Goal: Information Seeking & Learning: Learn about a topic

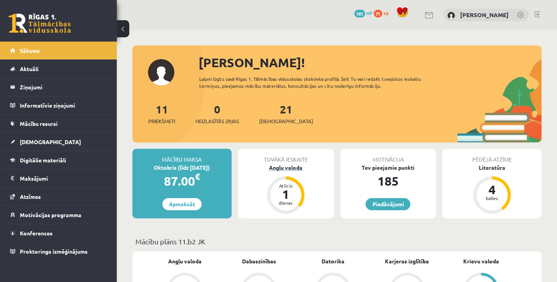
click at [283, 197] on div "1" at bounding box center [285, 194] width 23 height 12
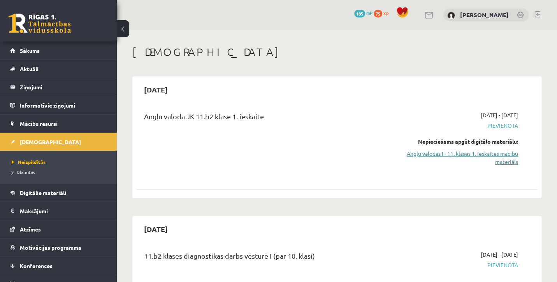
click at [430, 156] on link "Angļu valodas I - 11. klases 1. ieskaites mācību materiāls" at bounding box center [459, 158] width 117 height 16
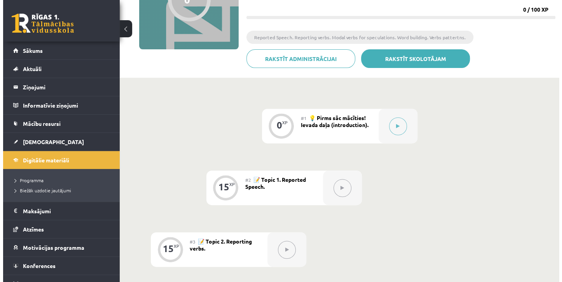
scroll to position [117, 0]
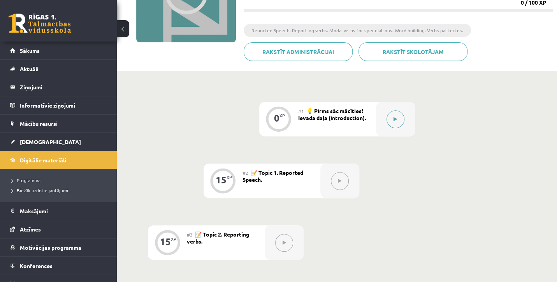
click at [394, 119] on icon at bounding box center [395, 119] width 4 height 5
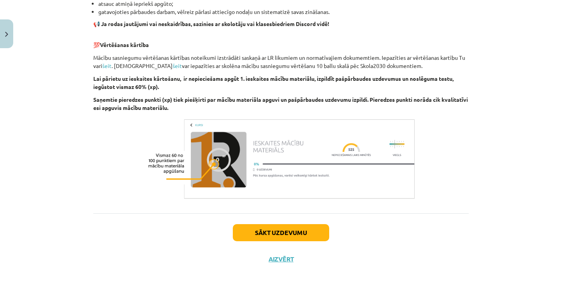
scroll to position [535, 0]
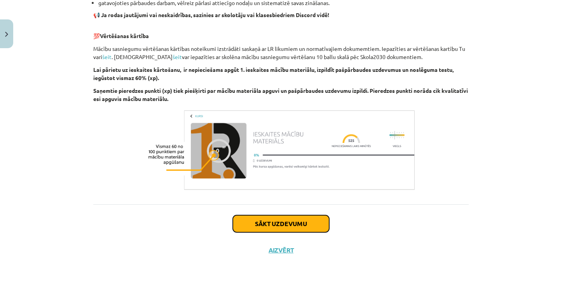
click at [282, 224] on button "Sākt uzdevumu" at bounding box center [281, 223] width 96 height 17
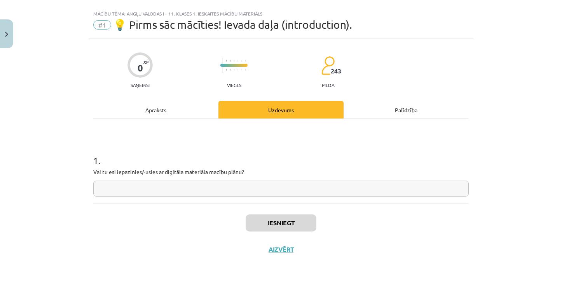
scroll to position [13, 0]
click at [182, 188] on input "text" at bounding box center [281, 189] width 376 height 16
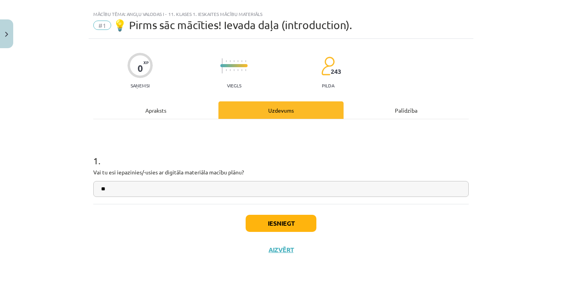
type input "**"
click at [277, 219] on button "Iesniegt" at bounding box center [281, 223] width 71 height 17
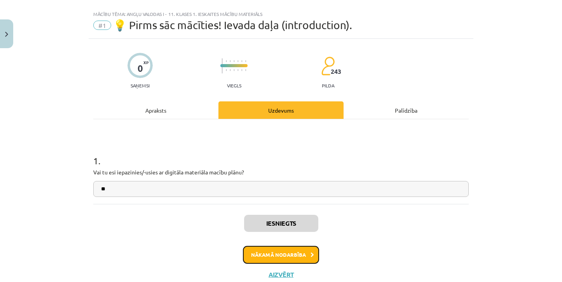
click at [296, 256] on button "Nākamā nodarbība" at bounding box center [281, 255] width 76 height 18
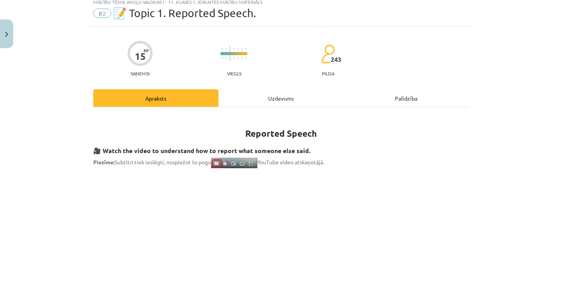
scroll to position [0, 0]
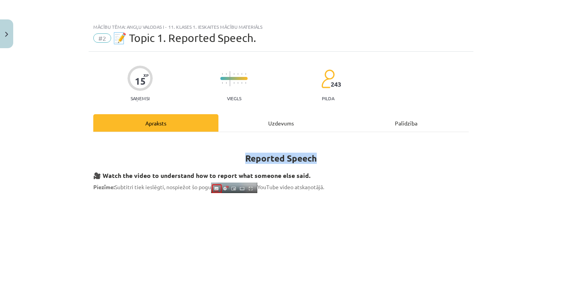
drag, startPoint x: 242, startPoint y: 156, endPoint x: 319, endPoint y: 157, distance: 76.2
click at [319, 157] on h1 "Reported Speech" at bounding box center [281, 151] width 376 height 25
drag, startPoint x: 319, startPoint y: 157, endPoint x: 283, endPoint y: 171, distance: 38.1
click at [420, 183] on p "Piezīme: Subtitri tiek ieslēgti, nospiežot šo pogu YouTube video atskaņotājā." at bounding box center [281, 188] width 376 height 11
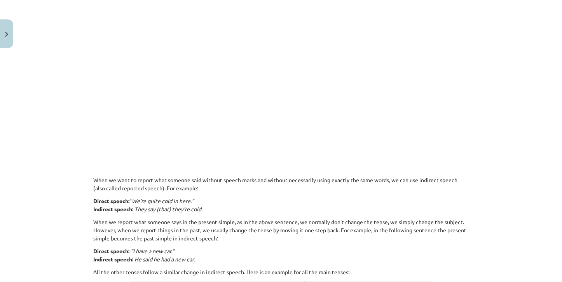
scroll to position [428, 0]
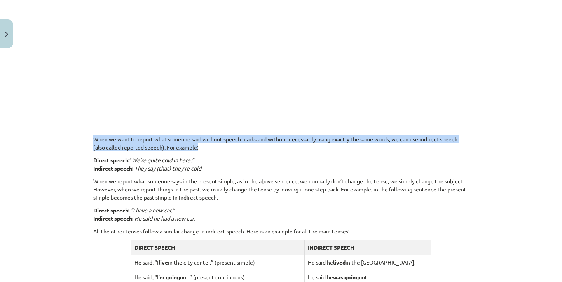
drag, startPoint x: 91, startPoint y: 140, endPoint x: 466, endPoint y: 145, distance: 375.7
click at [466, 145] on div "15 XP Saņemsi Viegls 243 pilda Apraksts Uzdevums Palīdzība Reported Speech 🎥 Wa…" at bounding box center [281, 114] width 385 height 980
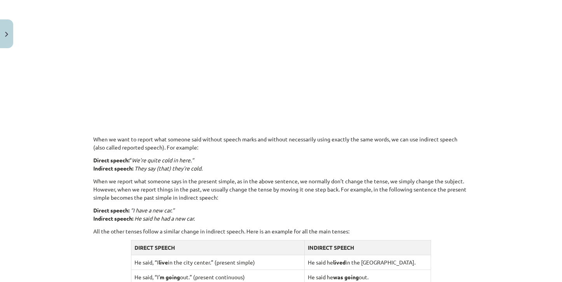
click at [226, 153] on div "Reported Speech 🎥 Watch the video to understand how to report what someone else…" at bounding box center [281, 106] width 376 height 790
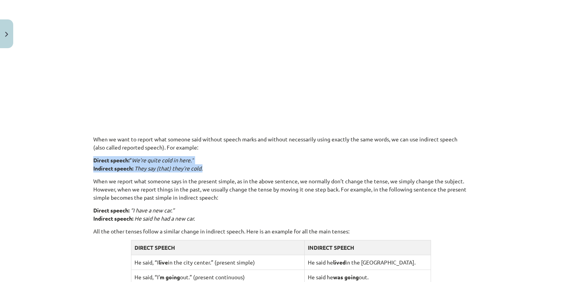
drag, startPoint x: 90, startPoint y: 160, endPoint x: 207, endPoint y: 166, distance: 116.5
click at [207, 166] on div "15 XP Saņemsi Viegls 243 pilda Apraksts Uzdevums Palīdzība Reported Speech 🎥 Wa…" at bounding box center [281, 114] width 385 height 980
click at [316, 161] on p "Direct speech: “ We’re quite cold in here.” Indirect speech: They say (that) th…" at bounding box center [281, 164] width 376 height 16
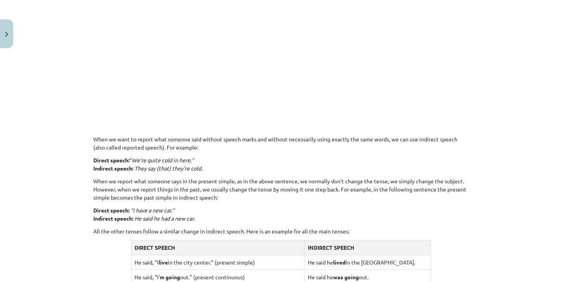
click at [314, 158] on p "Direct speech: “ We’re quite cold in here.” Indirect speech: They say (that) th…" at bounding box center [281, 164] width 376 height 16
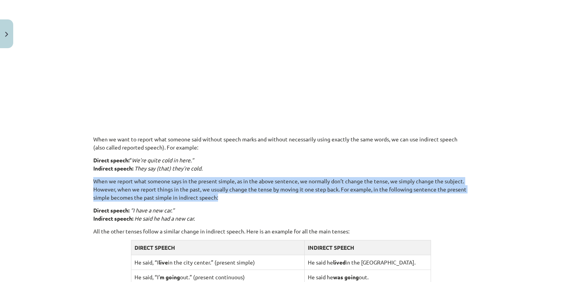
drag, startPoint x: 89, startPoint y: 181, endPoint x: 227, endPoint y: 195, distance: 138.0
click at [227, 195] on div "15 XP Saņemsi Viegls 243 pilda Apraksts Uzdevums Palīdzība Reported Speech 🎥 Wa…" at bounding box center [281, 114] width 385 height 980
drag, startPoint x: 227, startPoint y: 195, endPoint x: 281, endPoint y: 207, distance: 55.3
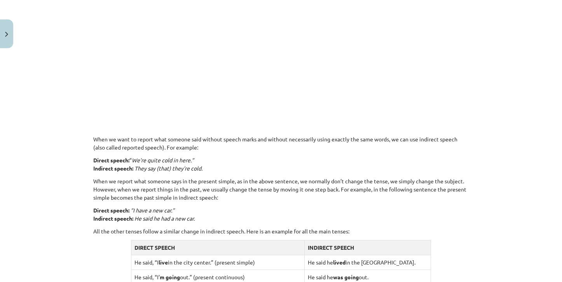
click at [323, 209] on p "Direct speech: “I have a new car.” Indirect speech: He said he had a new car." at bounding box center [281, 215] width 376 height 16
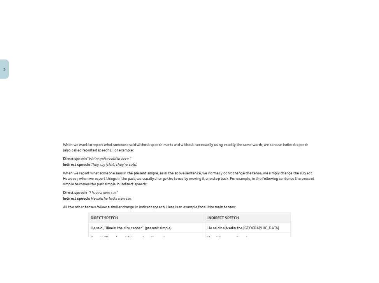
scroll to position [467, 0]
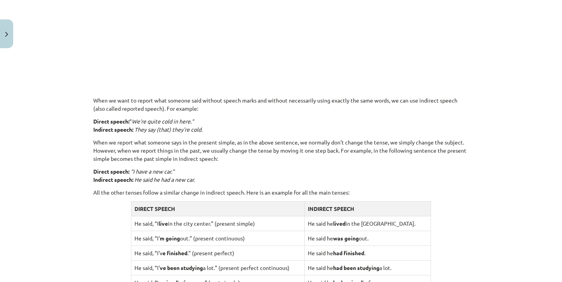
drag, startPoint x: 192, startPoint y: 238, endPoint x: 244, endPoint y: 240, distance: 52.1
click at [244, 240] on td "He said, “I’ m going out.” (present continuous)" at bounding box center [217, 238] width 173 height 15
copy td "(present continuous)"
click at [239, 247] on td "He said, “I’v e finished .” (present perfect)" at bounding box center [217, 253] width 173 height 15
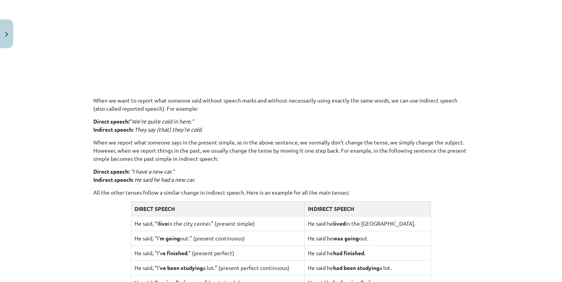
drag, startPoint x: 193, startPoint y: 239, endPoint x: 245, endPoint y: 241, distance: 52.1
click at [245, 241] on td "He said, “I’ m going out.” (present continuous)" at bounding box center [217, 238] width 173 height 15
copy td "(present continuous)"
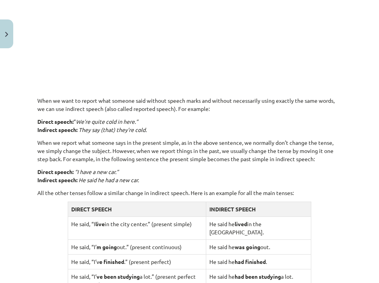
click at [79, 226] on td "He said, “I live in the city center.” (present simple)" at bounding box center [137, 227] width 138 height 23
drag, startPoint x: 69, startPoint y: 223, endPoint x: 193, endPoint y: 226, distance: 123.3
click at [193, 226] on td "He said, “I live in the city center.” (present simple)" at bounding box center [137, 227] width 138 height 23
copy td "He said, “I live in the city center.” (present simple)"
drag, startPoint x: 209, startPoint y: 223, endPoint x: 297, endPoint y: 223, distance: 87.5
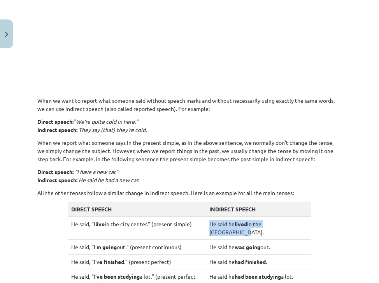
click at [297, 223] on td "He said he lived in the city center." at bounding box center [258, 227] width 105 height 23
copy td "He said he lived in the city center."
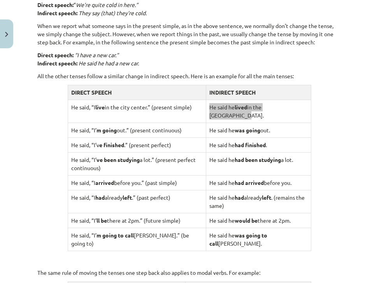
scroll to position [583, 0]
click at [240, 126] on strong "was going" at bounding box center [248, 129] width 26 height 7
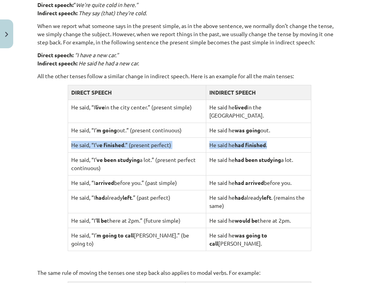
drag, startPoint x: 72, startPoint y: 136, endPoint x: 272, endPoint y: 140, distance: 200.7
click at [272, 140] on tr "He said, “I’v e finished .” (present perfect) He said he had finished ." at bounding box center [189, 144] width 243 height 15
click at [137, 137] on td "He said, “I’v e finished .” (present perfect)" at bounding box center [137, 144] width 138 height 15
copy tr "He said, “I’v e finished .” (present perfect) He said he had finished ."
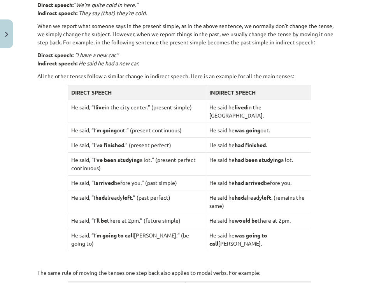
click at [71, 153] on td "He said, “I’ ve been studying a lot.” (present perfect continuous)" at bounding box center [137, 163] width 138 height 23
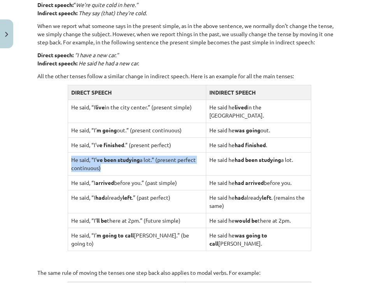
drag, startPoint x: 70, startPoint y: 149, endPoint x: 199, endPoint y: 157, distance: 129.3
click at [199, 157] on td "He said, “I’ ve been studying a lot.” (present perfect continuous)" at bounding box center [137, 163] width 138 height 23
drag, startPoint x: 199, startPoint y: 157, endPoint x: 180, endPoint y: 156, distance: 18.7
click at [186, 156] on td "He said, “I’ ve been studying a lot.” (present perfect continuous)" at bounding box center [137, 163] width 138 height 23
click at [159, 152] on td "He said, “I’ ve been studying a lot.” (present perfect continuous)" at bounding box center [137, 163] width 138 height 23
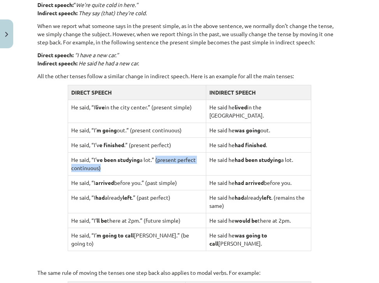
drag, startPoint x: 157, startPoint y: 150, endPoint x: 124, endPoint y: 164, distance: 35.9
click at [124, 164] on td "He said, “I’ ve been studying a lot.” (present perfect continuous)" at bounding box center [137, 163] width 138 height 23
copy td "(present perfect continuous)"
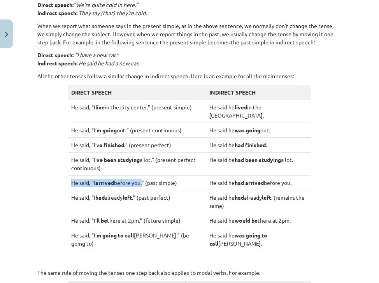
drag, startPoint x: 69, startPoint y: 174, endPoint x: 141, endPoint y: 178, distance: 72.1
click at [142, 178] on td "He said, “I arrived before you.” (past simple)" at bounding box center [137, 182] width 138 height 15
drag, startPoint x: 141, startPoint y: 178, endPoint x: 160, endPoint y: 177, distance: 18.7
click at [160, 177] on td "He said, “I arrived before you.” (past simple)" at bounding box center [137, 182] width 138 height 15
drag, startPoint x: 149, startPoint y: 173, endPoint x: 180, endPoint y: 173, distance: 31.5
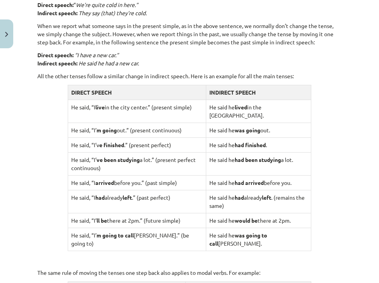
click at [180, 175] on td "He said, “I arrived before you.” (past simple)" at bounding box center [137, 182] width 138 height 15
copy td "(past simple)"
click at [184, 175] on td "He said, “I arrived before you.” (past simple)" at bounding box center [137, 182] width 138 height 15
click at [168, 175] on td "He said, “I arrived before you.” (past simple)" at bounding box center [137, 182] width 138 height 15
drag, startPoint x: 184, startPoint y: 171, endPoint x: 71, endPoint y: 176, distance: 112.9
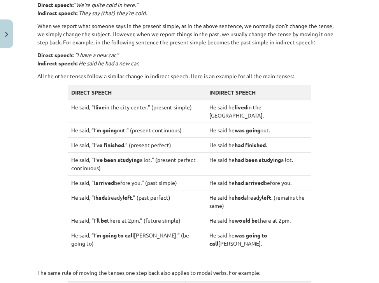
click at [71, 176] on td "He said, “I arrived before you.” (past simple)" at bounding box center [137, 182] width 138 height 15
copy td "He said, “I arrived before you.” (past simple)"
click at [141, 191] on td "He said, “I had already left .” (past perfect)" at bounding box center [137, 201] width 138 height 23
click at [142, 190] on td "He said, “I had already left .” (past perfect)" at bounding box center [137, 201] width 138 height 23
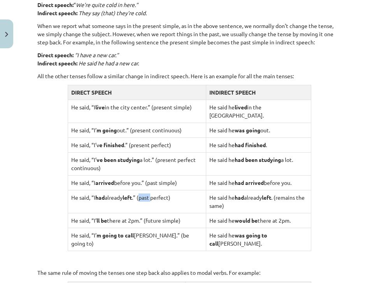
click at [142, 192] on td "He said, “I had already left .” (past perfect)" at bounding box center [137, 201] width 138 height 23
drag, startPoint x: 141, startPoint y: 186, endPoint x: 181, endPoint y: 187, distance: 40.4
click at [181, 190] on td "He said, “I had already left .” (past perfect)" at bounding box center [137, 201] width 138 height 23
copy td "(past perfect)"
drag, startPoint x: 206, startPoint y: 189, endPoint x: 293, endPoint y: 196, distance: 87.4
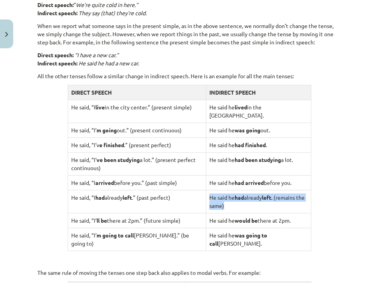
click at [293, 196] on td "He said he had already left . (remains the same)" at bounding box center [258, 201] width 105 height 23
copy td "He said he had already left . (remains the same)"
click at [155, 213] on td "He said, “I’ ll be there at 2pm.” (future simple)" at bounding box center [137, 220] width 138 height 15
drag, startPoint x: 146, startPoint y: 211, endPoint x: 184, endPoint y: 213, distance: 37.8
click at [184, 213] on td "He said, “I’ ll be there at 2pm.” (future simple)" at bounding box center [137, 220] width 138 height 15
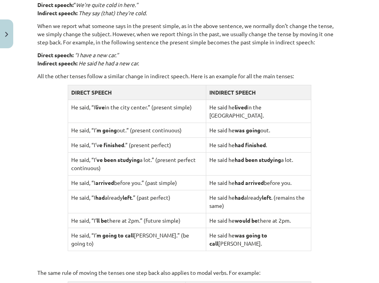
drag, startPoint x: 206, startPoint y: 210, endPoint x: 292, endPoint y: 208, distance: 85.6
click at [292, 213] on td "He said he would be there at 2pm." at bounding box center [258, 220] width 105 height 15
click at [158, 228] on td "He said, “I’ m going to call Alan.” (be going to)" at bounding box center [137, 239] width 138 height 23
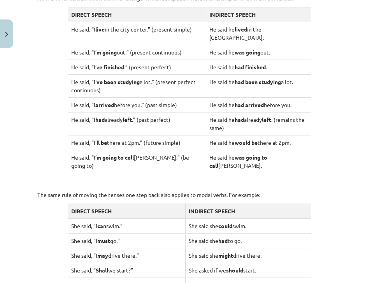
scroll to position [739, 0]
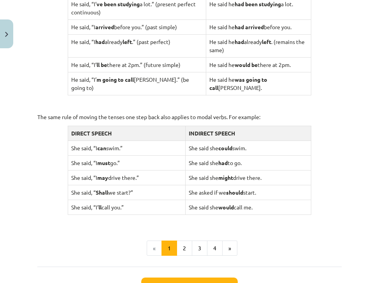
click at [188, 140] on td "She said she could swim." at bounding box center [249, 147] width 126 height 15
click at [186, 140] on td "She said she could swim." at bounding box center [249, 147] width 126 height 15
click at [244, 140] on td "She said she could swim." at bounding box center [249, 147] width 126 height 15
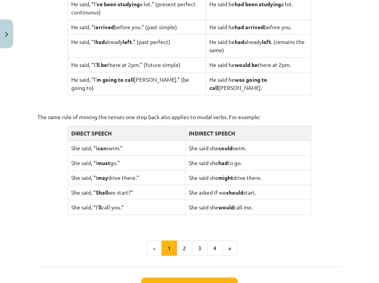
click at [249, 140] on td "She said she could swim." at bounding box center [249, 147] width 126 height 15
drag, startPoint x: 249, startPoint y: 130, endPoint x: 184, endPoint y: 133, distance: 64.7
click at [186, 140] on td "She said she could swim." at bounding box center [249, 147] width 126 height 15
click at [131, 155] on td "She said, “I must go.”" at bounding box center [126, 162] width 117 height 15
click at [98, 170] on td "She said, “I may drive there.”" at bounding box center [126, 177] width 117 height 15
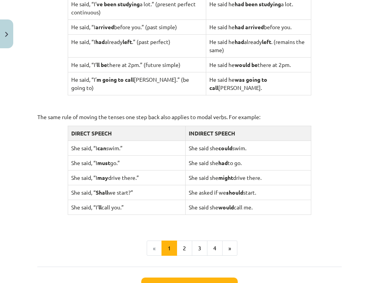
drag, startPoint x: 71, startPoint y: 158, endPoint x: 271, endPoint y: 161, distance: 200.7
click at [271, 170] on tr "She said, “I may drive there.” She said she might drive there." at bounding box center [189, 177] width 243 height 15
click at [75, 185] on td "She said, “ Shall we start?”" at bounding box center [126, 192] width 117 height 15
drag, startPoint x: 70, startPoint y: 174, endPoint x: 268, endPoint y: 175, distance: 198.7
click at [268, 185] on tr "She said, “ Shall we start?” She asked if we should start." at bounding box center [189, 192] width 243 height 15
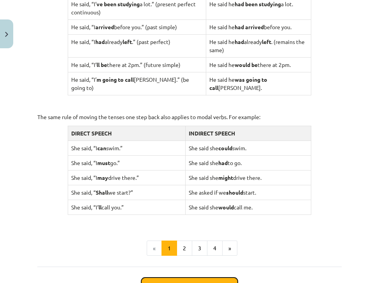
click at [204, 277] on button "Sākt uzdevumu" at bounding box center [189, 285] width 96 height 17
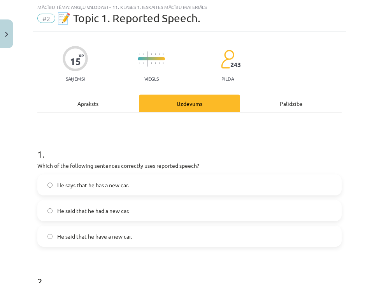
scroll to position [19, 0]
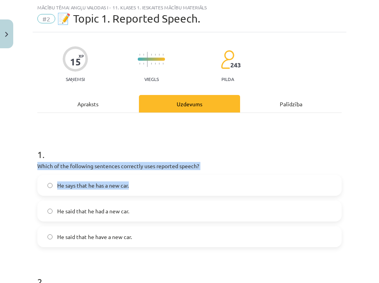
drag, startPoint x: 37, startPoint y: 166, endPoint x: 204, endPoint y: 170, distance: 166.5
click at [204, 170] on div "1 . Which of the following sentences correctly uses reported speech? He says th…" at bounding box center [189, 191] width 304 height 112
click at [197, 186] on label "He says that he has a new car." at bounding box center [189, 184] width 303 height 19
drag, startPoint x: 205, startPoint y: 165, endPoint x: 36, endPoint y: 164, distance: 168.8
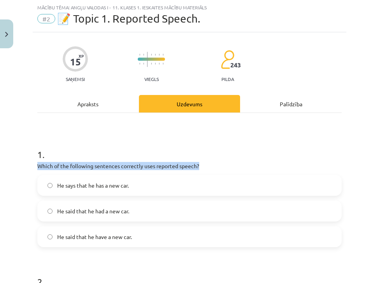
drag, startPoint x: 36, startPoint y: 164, endPoint x: 124, endPoint y: 176, distance: 89.1
click at [287, 166] on p "Which of the following sentences correctly uses reported speech?" at bounding box center [189, 166] width 304 height 8
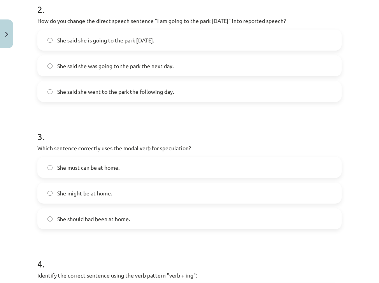
scroll to position [331, 0]
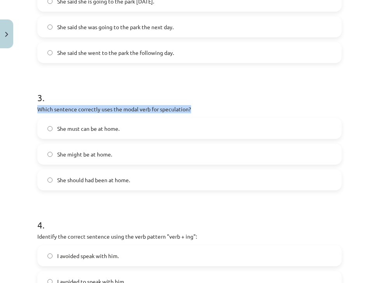
drag, startPoint x: 38, startPoint y: 109, endPoint x: 191, endPoint y: 112, distance: 153.3
click at [191, 112] on div "15 XP Saņemsi Viegls 243 pilda Apraksts Uzdevums Palīdzība 1 . Which of the fol…" at bounding box center [189, 118] width 313 height 794
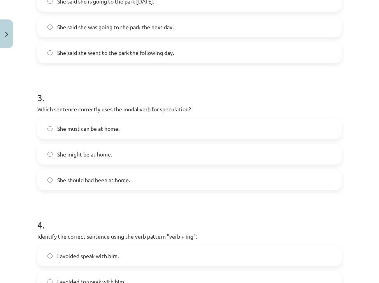
click at [124, 119] on label "She must can be at home." at bounding box center [189, 128] width 303 height 19
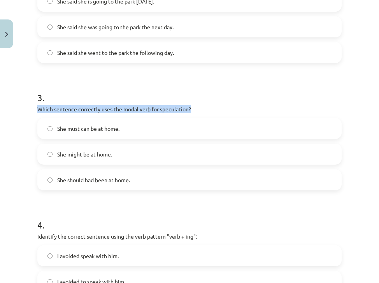
drag, startPoint x: 33, startPoint y: 108, endPoint x: 193, endPoint y: 110, distance: 160.2
click at [193, 110] on div "15 XP Saņemsi Viegls 243 pilda Apraksts Uzdevums Palīdzība 1 . Which of the fol…" at bounding box center [189, 118] width 313 height 794
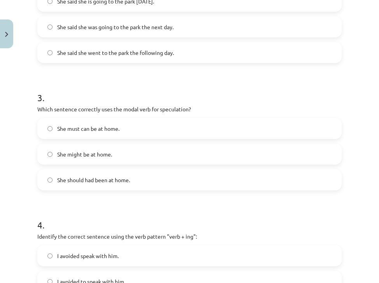
click at [205, 102] on h1 "3 ." at bounding box center [189, 91] width 304 height 24
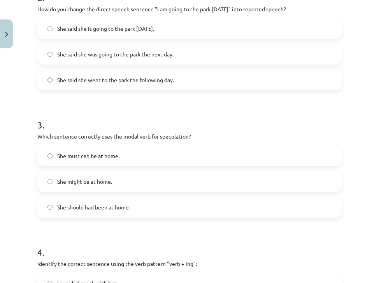
scroll to position [292, 0]
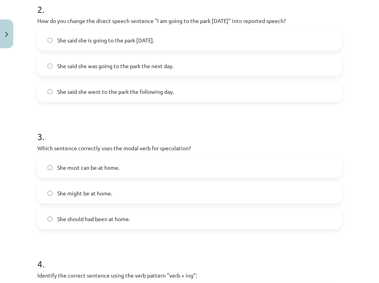
click at [80, 157] on div "She must can be at home." at bounding box center [189, 167] width 304 height 21
click at [59, 193] on span "She might be at home." at bounding box center [84, 193] width 55 height 8
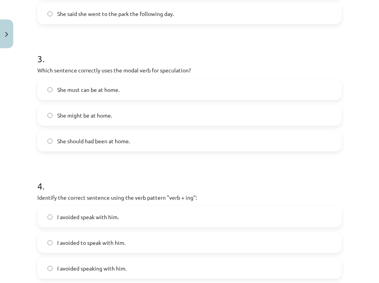
scroll to position [486, 0]
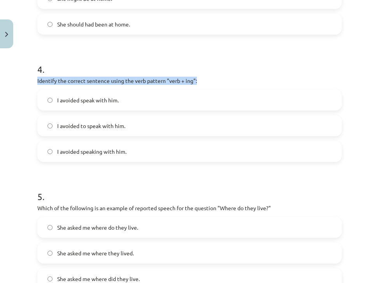
drag, startPoint x: 37, startPoint y: 81, endPoint x: 204, endPoint y: 81, distance: 166.4
click at [204, 81] on p "Identify the correct sentence using the verb pattern "verb + ing":" at bounding box center [189, 81] width 304 height 8
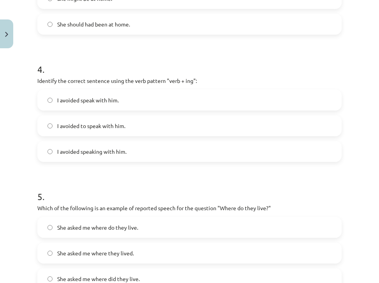
click at [242, 63] on h1 "4 ." at bounding box center [189, 62] width 304 height 24
click at [236, 70] on h1 "4 ." at bounding box center [189, 62] width 304 height 24
click at [123, 152] on span "I avoided speaking with him." at bounding box center [91, 151] width 69 height 8
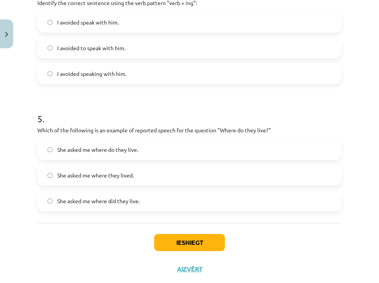
scroll to position [582, 0]
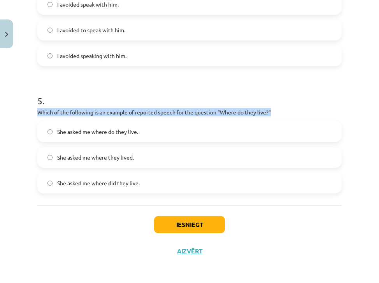
drag, startPoint x: 37, startPoint y: 111, endPoint x: 280, endPoint y: 112, distance: 243.5
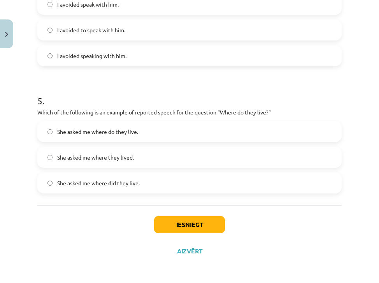
click at [285, 84] on h1 "5 ." at bounding box center [189, 94] width 304 height 24
click at [93, 184] on span "She asked me where did they live." at bounding box center [98, 183] width 82 height 8
click at [181, 223] on button "Iesniegt" at bounding box center [189, 224] width 71 height 17
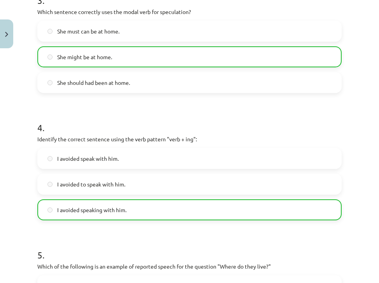
scroll to position [606, 0]
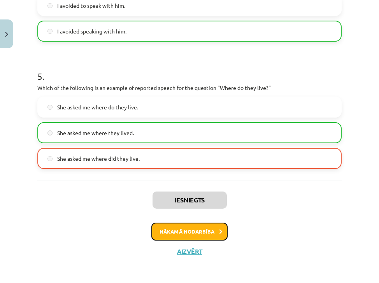
click at [176, 229] on button "Nākamā nodarbība" at bounding box center [189, 231] width 76 height 18
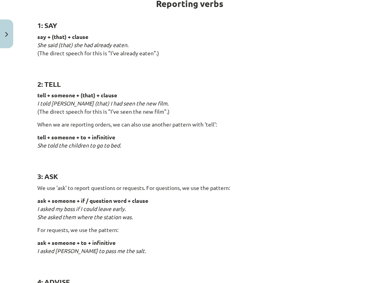
scroll to position [19, 0]
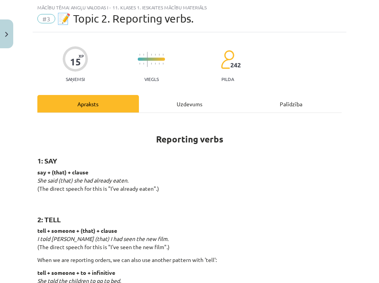
click at [153, 151] on h2 "1: SAY" at bounding box center [189, 156] width 304 height 19
click at [156, 140] on strong "Reporting verbs" at bounding box center [189, 138] width 67 height 11
click at [156, 138] on strong "Reporting verbs" at bounding box center [189, 138] width 67 height 11
drag, startPoint x: 154, startPoint y: 138, endPoint x: 148, endPoint y: 143, distance: 7.9
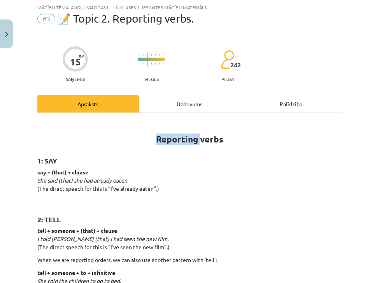
click at [148, 143] on h1 "Reporting verbs" at bounding box center [189, 132] width 304 height 25
click at [143, 150] on h2 "1: SAY" at bounding box center [189, 156] width 304 height 19
drag, startPoint x: 152, startPoint y: 138, endPoint x: 227, endPoint y: 141, distance: 74.7
click at [227, 141] on h1 "Reporting verbs" at bounding box center [189, 132] width 304 height 25
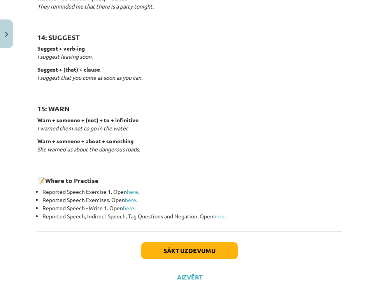
scroll to position [1218, 0]
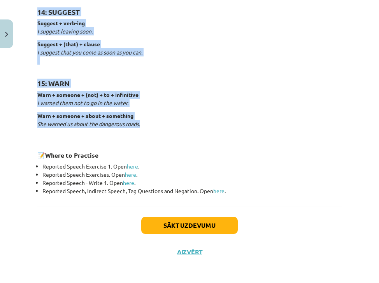
drag, startPoint x: 37, startPoint y: 102, endPoint x: 180, endPoint y: 126, distance: 144.3
